Goal: Task Accomplishment & Management: Manage account settings

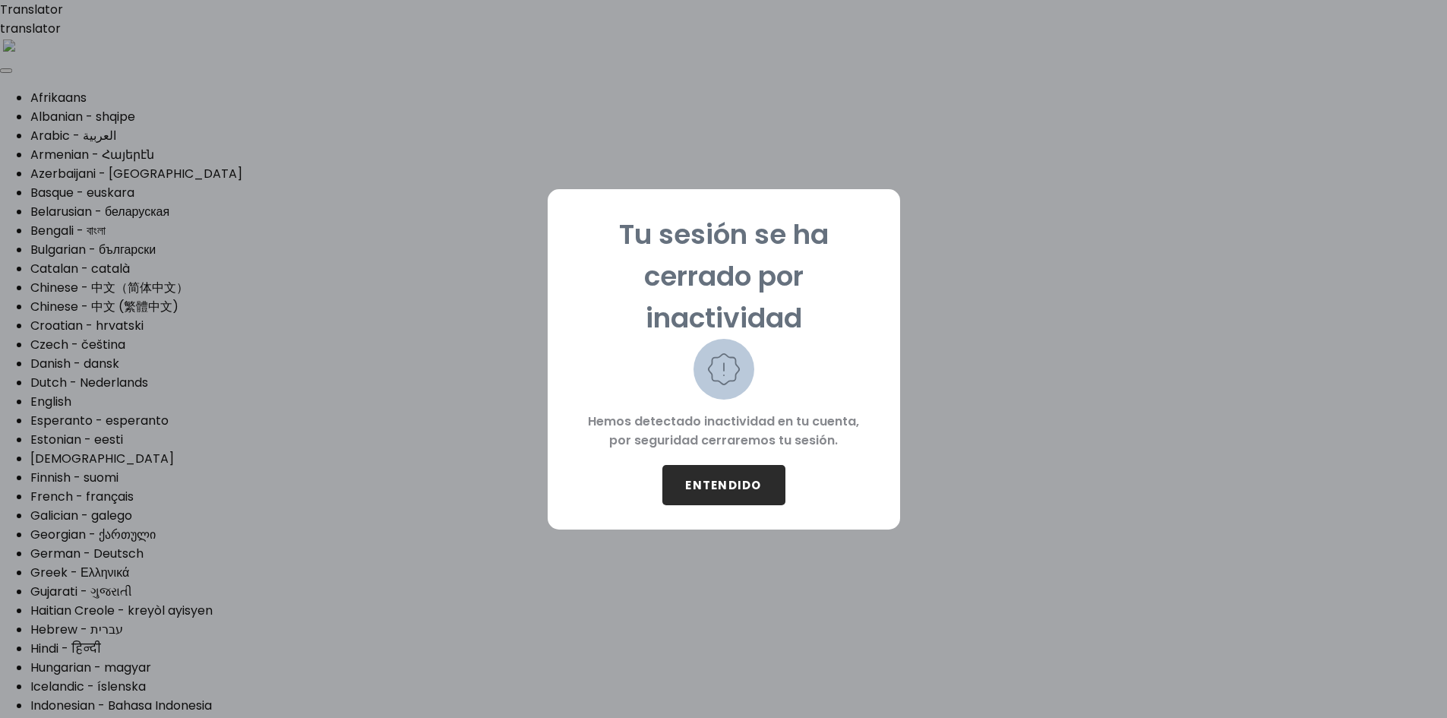
click at [720, 478] on button "ENTENDIDO" at bounding box center [723, 485] width 123 height 40
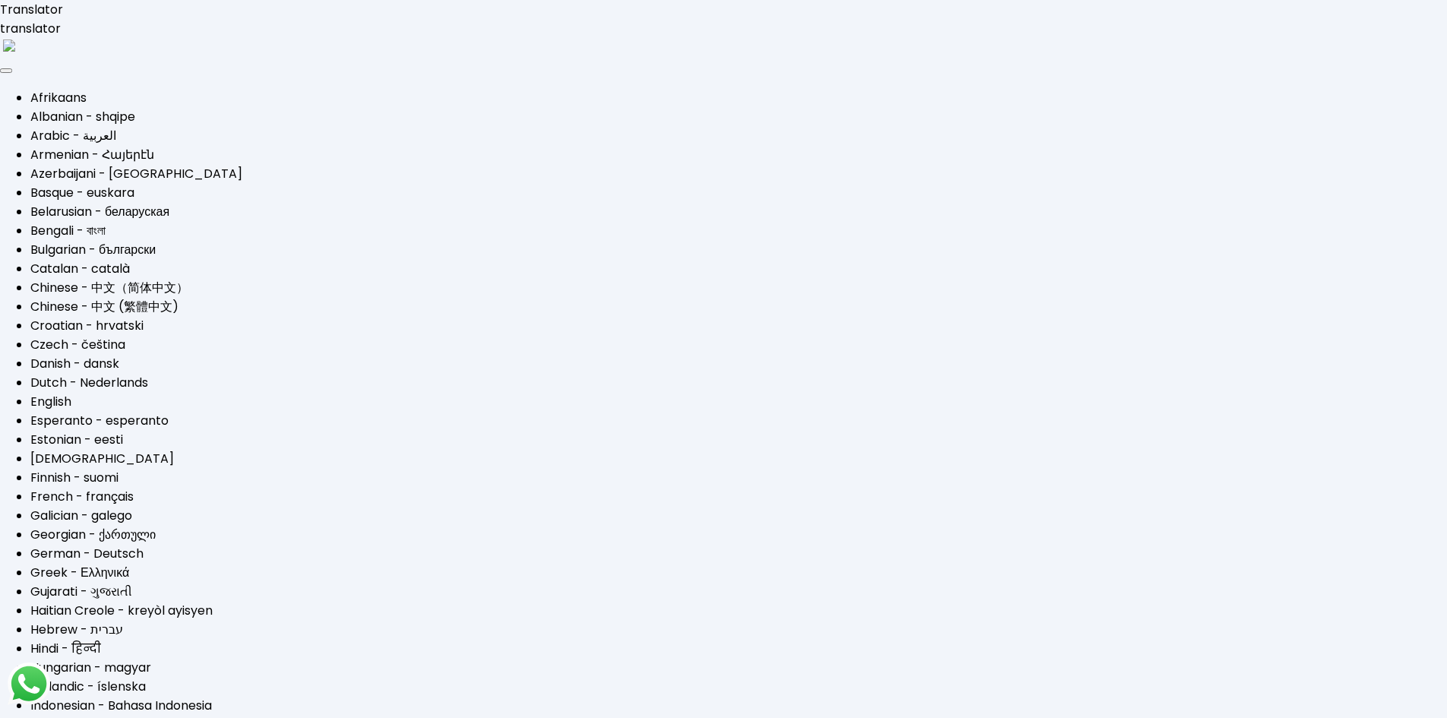
type input "[EMAIL_ADDRESS][DOMAIN_NAME]"
click at [1415, 352] on div at bounding box center [723, 359] width 1447 height 718
drag, startPoint x: 1221, startPoint y: 487, endPoint x: 1084, endPoint y: 447, distance: 142.3
